Goal: Task Accomplishment & Management: Use online tool/utility

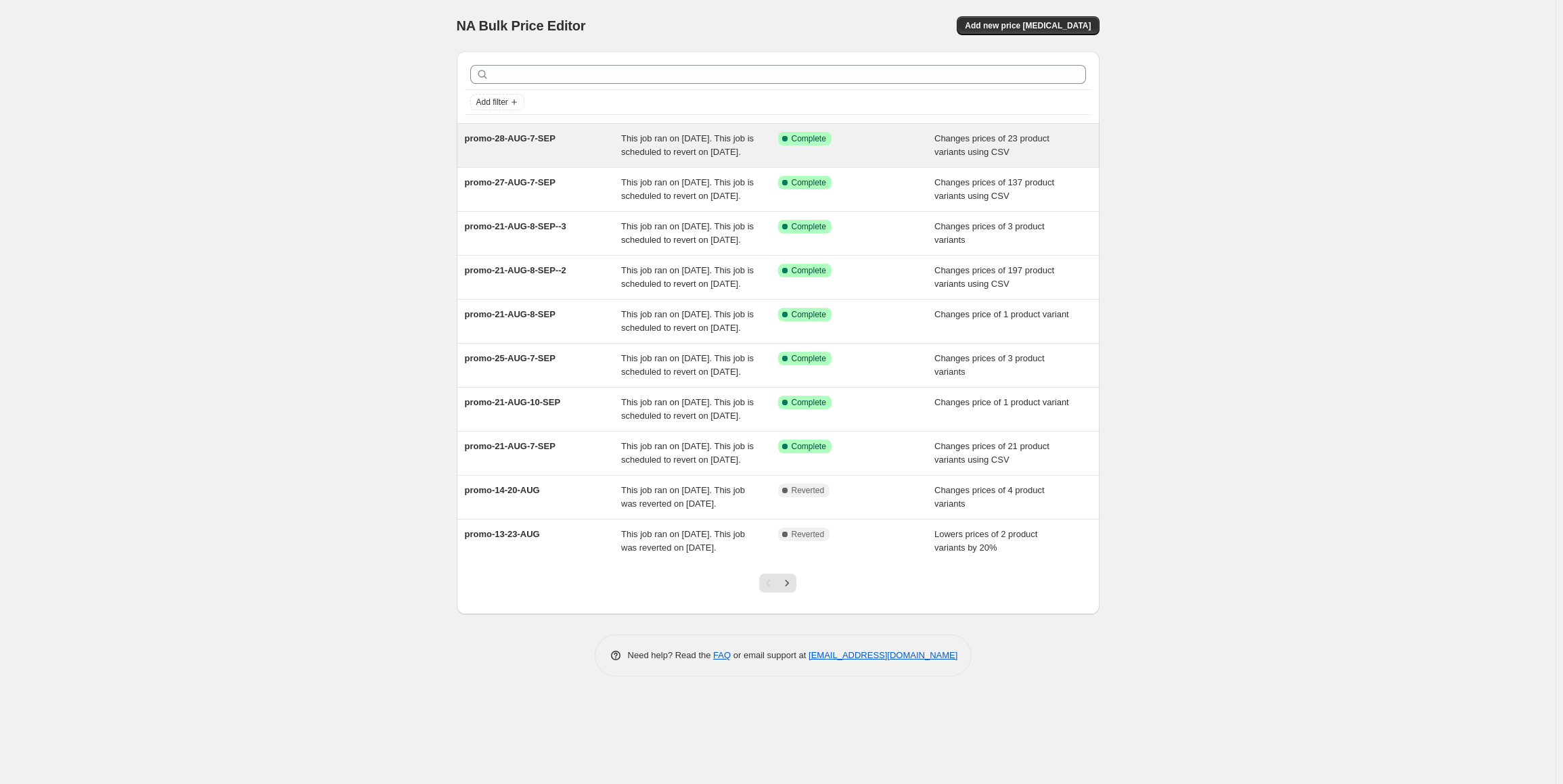
click at [525, 146] on div "promo-28-AUG-7-SEP" at bounding box center [544, 145] width 157 height 27
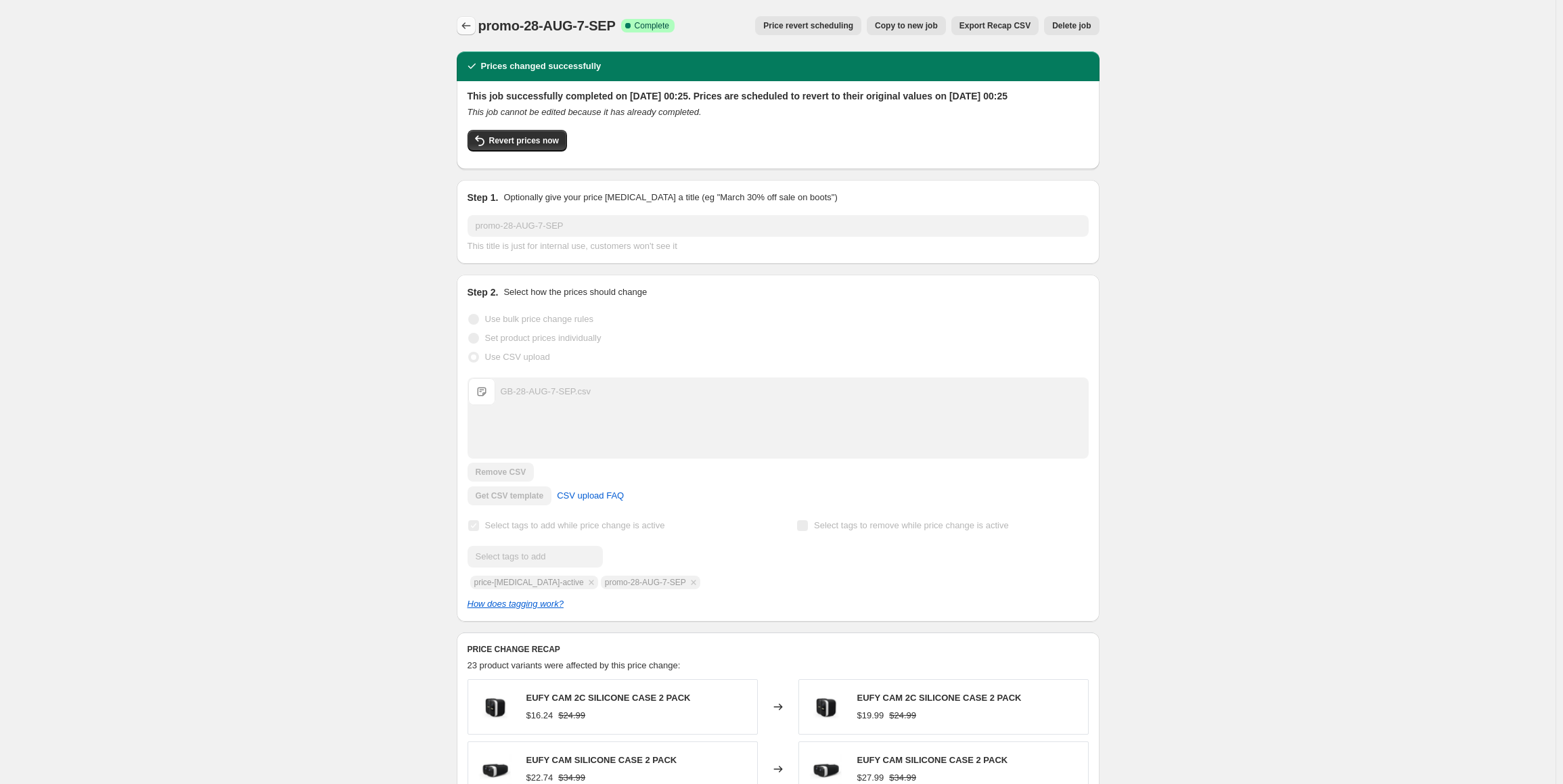
click at [471, 30] on icon "Price change jobs" at bounding box center [466, 26] width 13 height 13
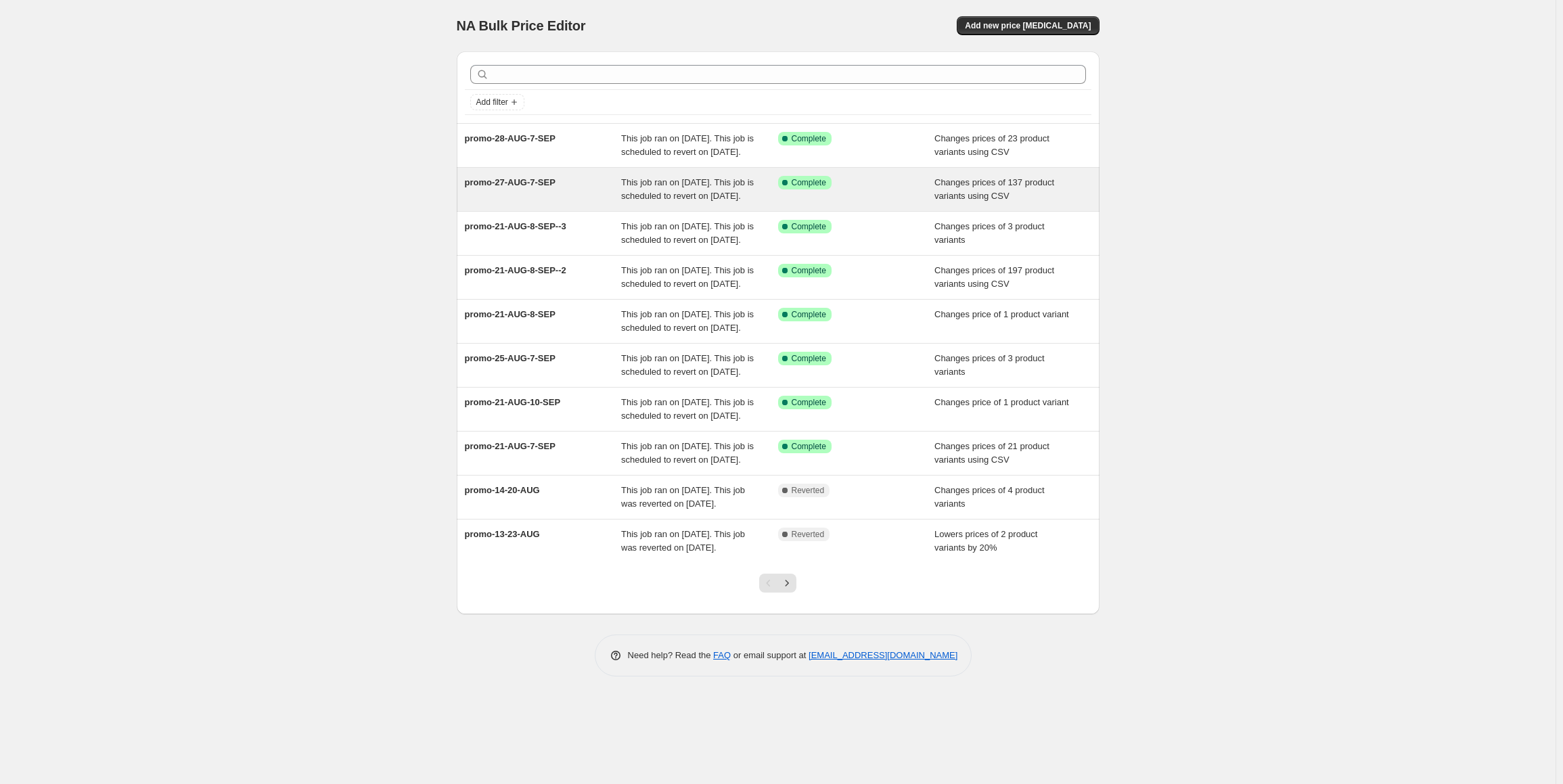
click at [556, 188] on span "promo-27-AUG-7-SEP" at bounding box center [510, 182] width 91 height 10
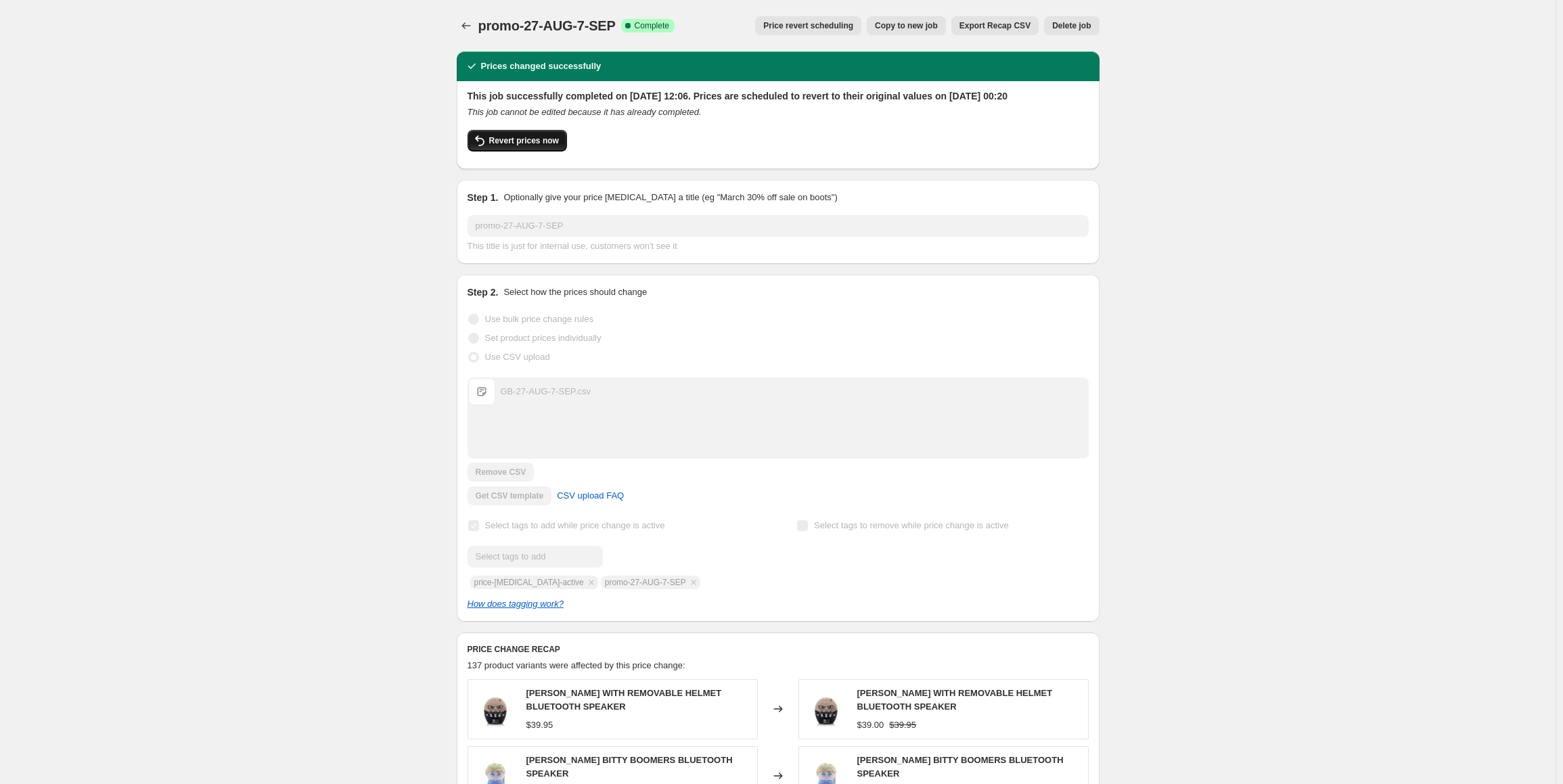
click at [540, 146] on span "Revert prices now" at bounding box center [524, 140] width 70 height 11
checkbox input "false"
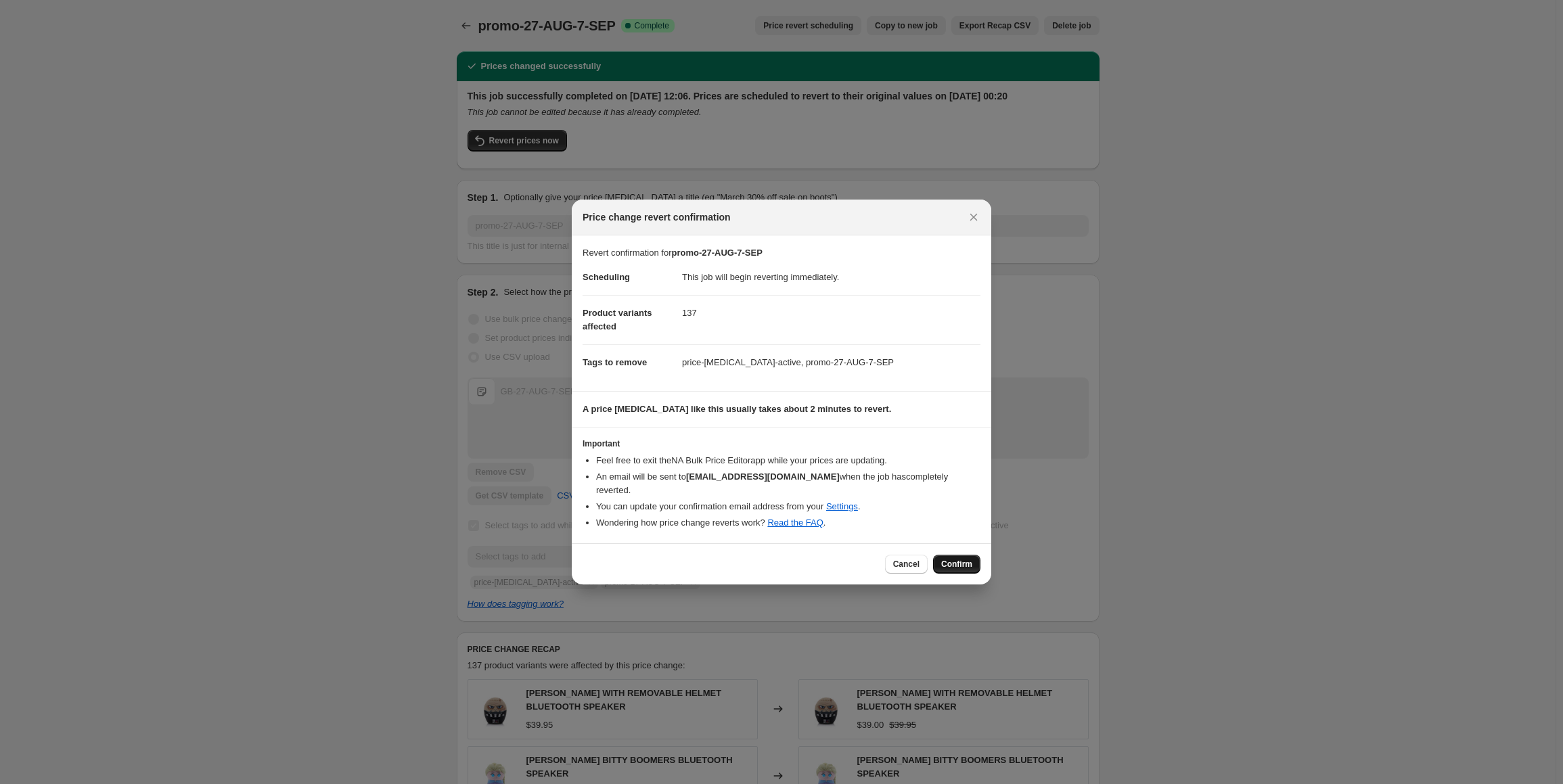
click at [964, 555] on button "Confirm" at bounding box center [957, 564] width 47 height 19
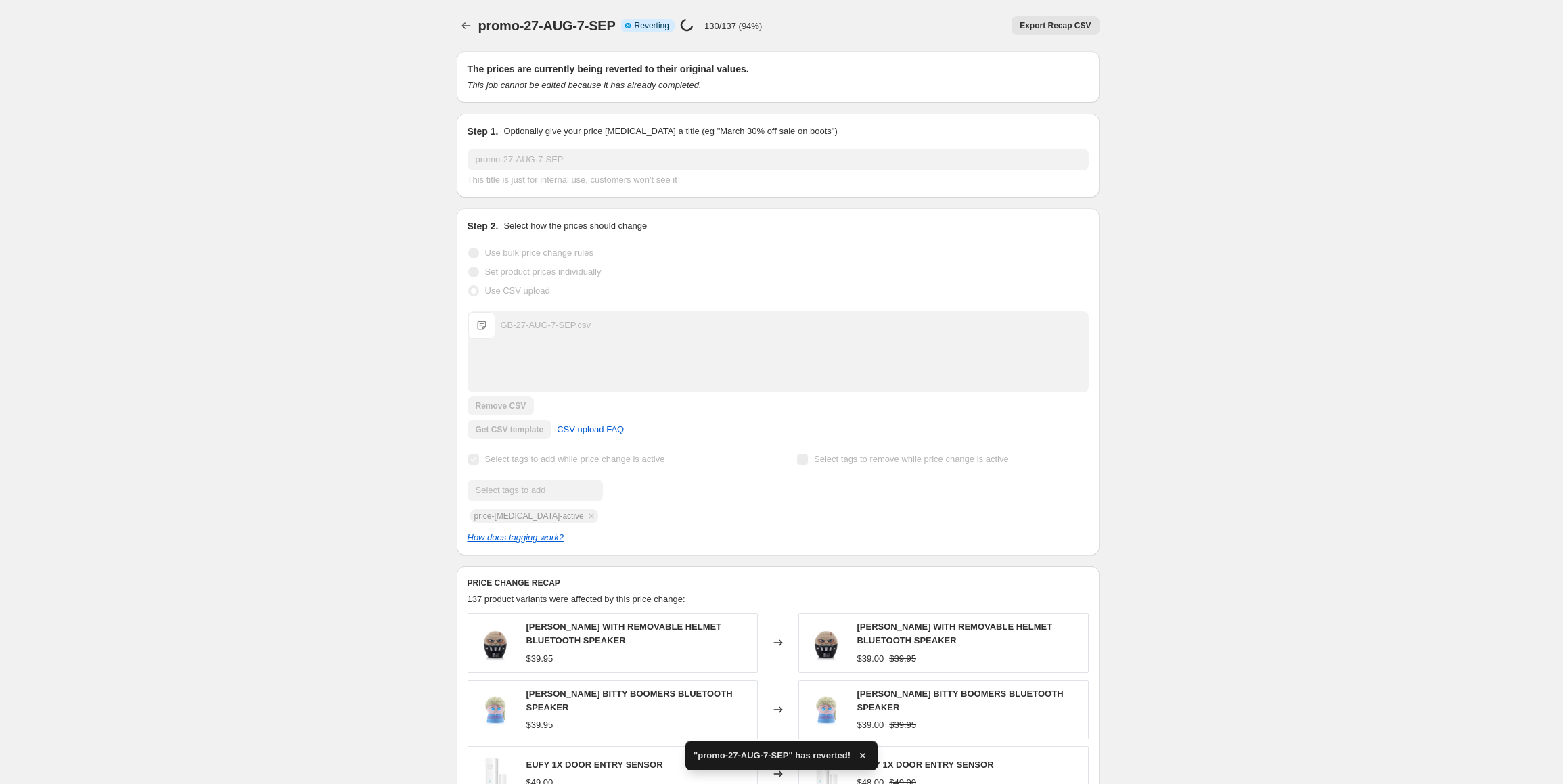
checkbox input "true"
